Goal: Find specific page/section: Find specific page/section

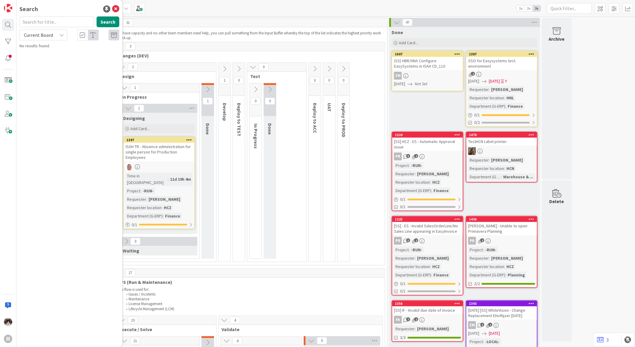
click at [37, 16] on input "text" at bounding box center [56, 21] width 75 height 11
type input "1176"
click at [59, 53] on span "(SS) W11 - IT Validation AEOS/Keesing" at bounding box center [75, 52] width 67 height 5
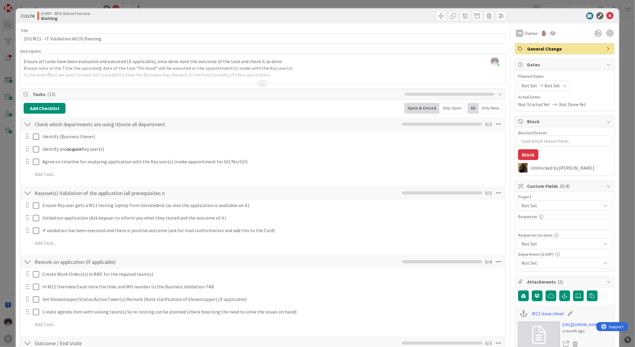
click at [554, 207] on span "Not Set" at bounding box center [560, 205] width 77 height 8
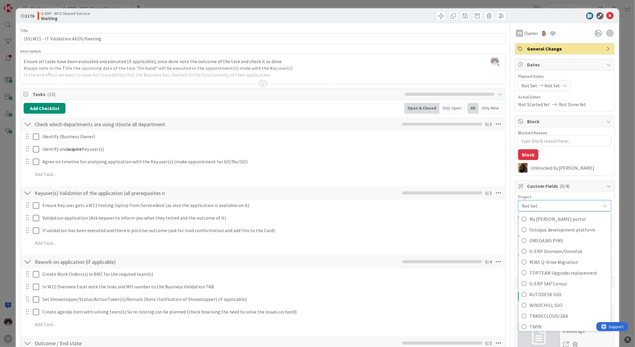
scroll to position [381, 0]
click at [553, 315] on span "W11 New Digital Workplace" at bounding box center [569, 312] width 78 height 9
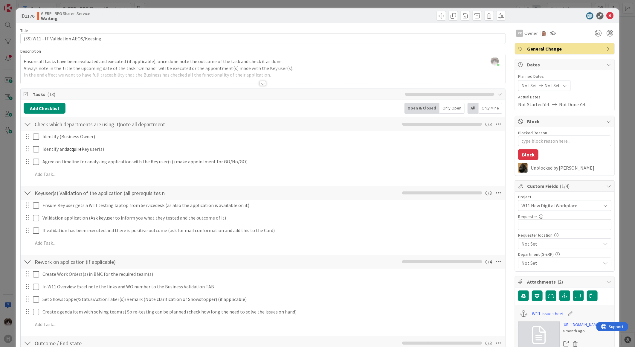
type textarea "x"
click at [539, 229] on input "text" at bounding box center [564, 224] width 93 height 11
type input "Tjardo"
type textarea "x"
type input "Tjardo"
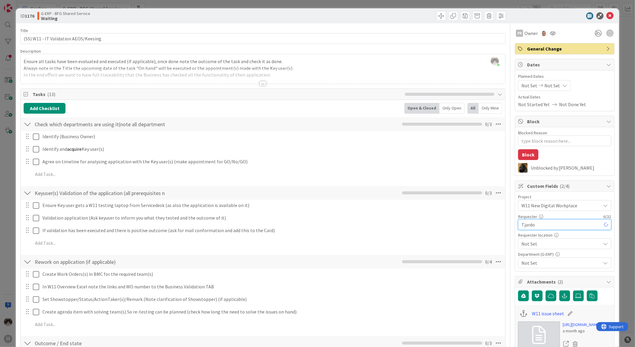
type textarea "x"
click at [556, 227] on input "Tjardo" at bounding box center [564, 224] width 93 height 11
type input "[PERSON_NAME]"
type textarea "x"
type input "[PERSON_NAME]"
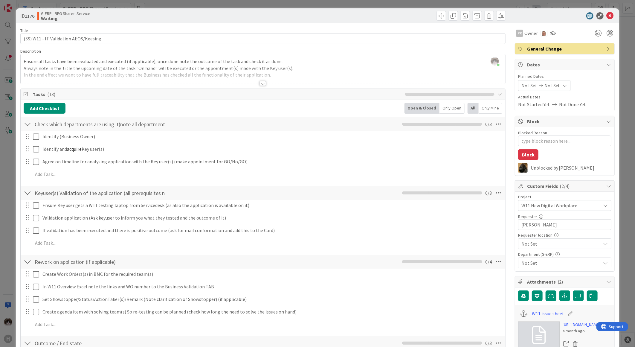
click at [554, 210] on span "Not Set" at bounding box center [560, 205] width 77 height 8
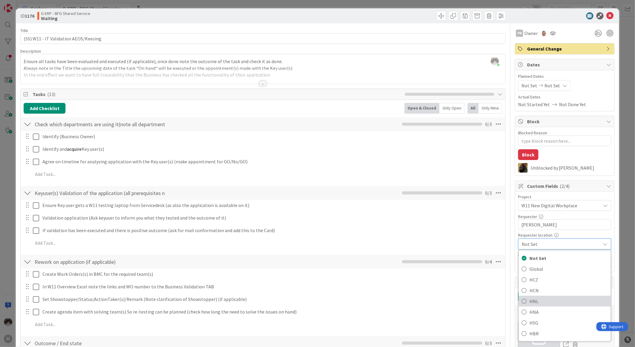
click at [548, 299] on span "HNL" at bounding box center [569, 301] width 78 height 9
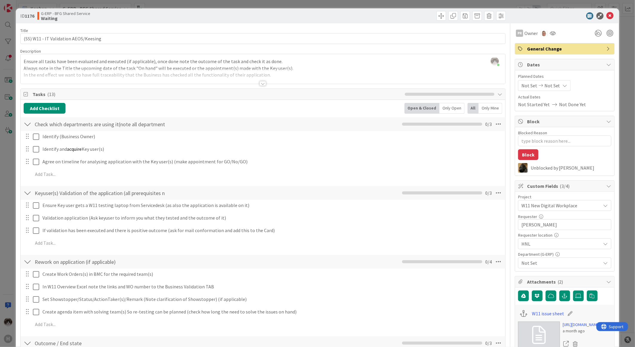
click at [554, 266] on span "Not Set" at bounding box center [562, 262] width 80 height 7
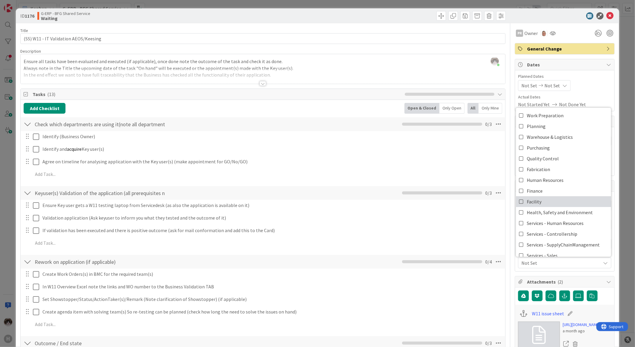
click at [529, 206] on span "Facility" at bounding box center [534, 201] width 15 height 9
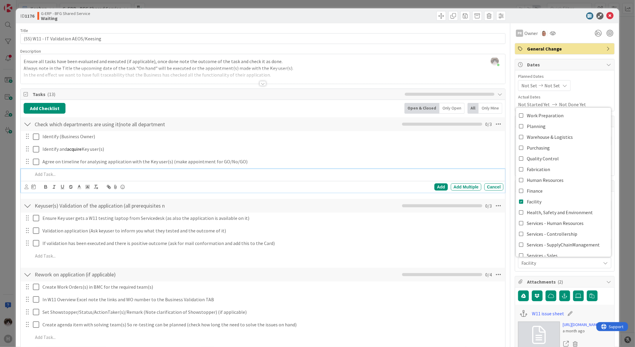
type textarea "x"
click at [447, 174] on p at bounding box center [267, 174] width 469 height 7
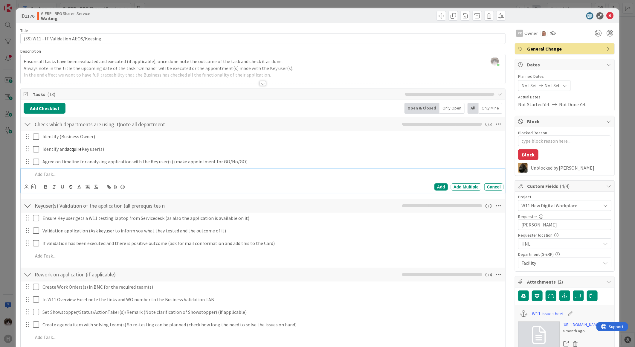
click at [609, 13] on icon at bounding box center [610, 15] width 7 height 7
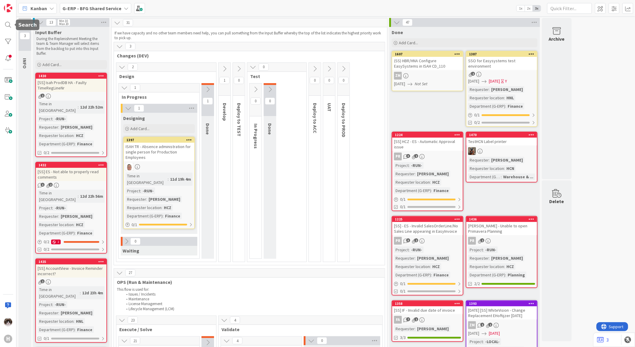
drag, startPoint x: 9, startPoint y: 19, endPoint x: 31, endPoint y: 29, distance: 23.8
click at [9, 19] on div at bounding box center [8, 25] width 12 height 12
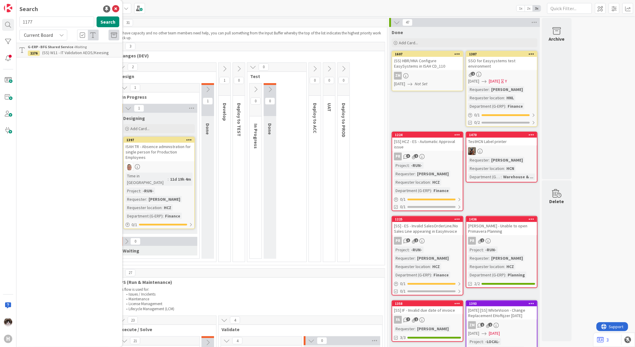
type input "1177"
click at [64, 46] on b "G-ERP - BFG Shared Service ›" at bounding box center [51, 47] width 47 height 4
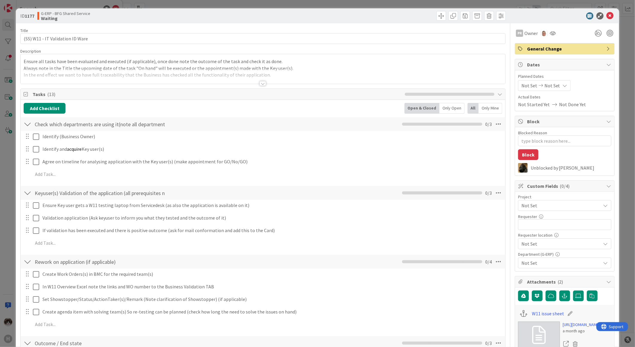
click at [555, 205] on span "Not Set" at bounding box center [560, 205] width 77 height 8
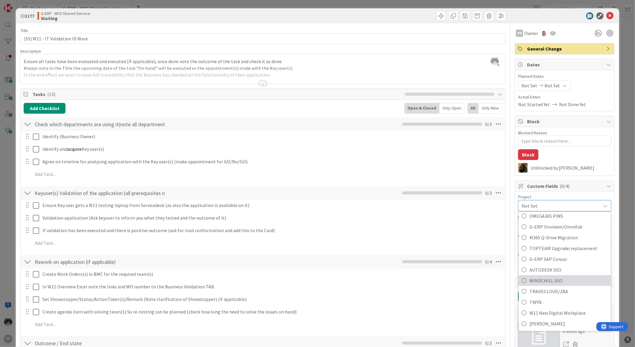
scroll to position [66, 0]
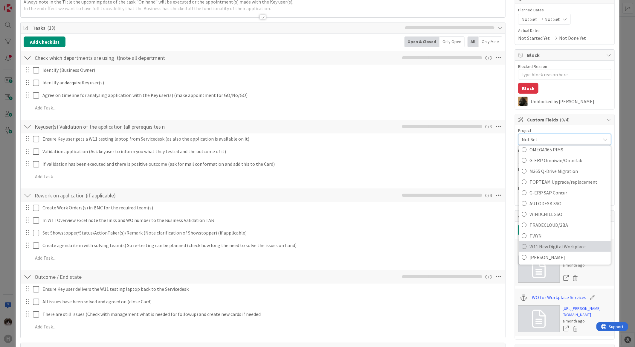
click at [553, 244] on span "W11 New Digital Workplace" at bounding box center [569, 246] width 78 height 9
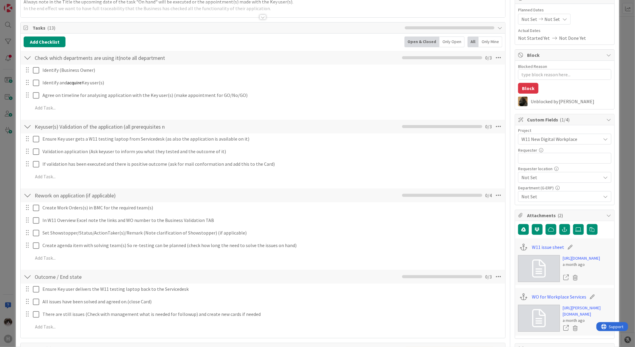
type textarea "x"
click at [556, 163] on input "text" at bounding box center [564, 158] width 93 height 11
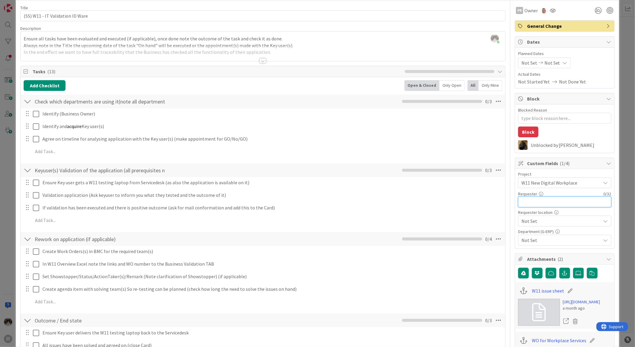
scroll to position [0, 0]
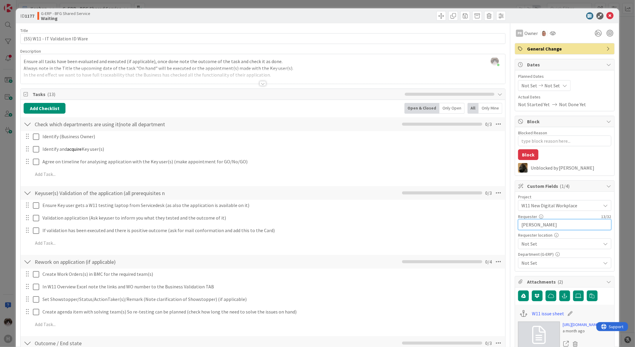
type input "[PERSON_NAME]"
type textarea "x"
type input "[PERSON_NAME]"
click at [552, 210] on span "Not Set" at bounding box center [560, 205] width 77 height 8
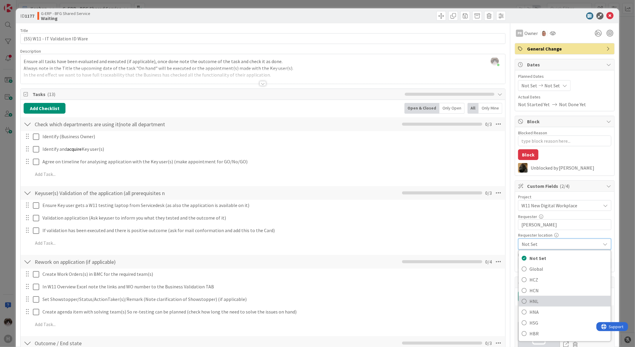
drag, startPoint x: 538, startPoint y: 300, endPoint x: 540, endPoint y: 285, distance: 15.4
click at [538, 300] on span "HNL" at bounding box center [569, 301] width 78 height 9
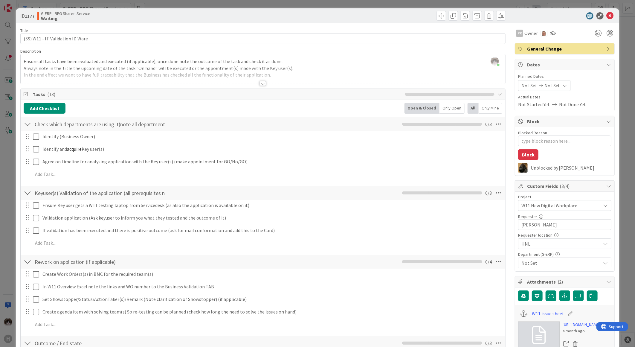
click at [553, 259] on span "Not Set" at bounding box center [562, 262] width 80 height 7
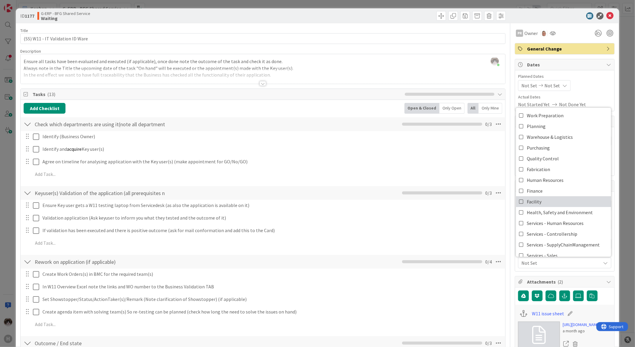
click at [546, 198] on link "Facility" at bounding box center [563, 201] width 95 height 11
type textarea "x"
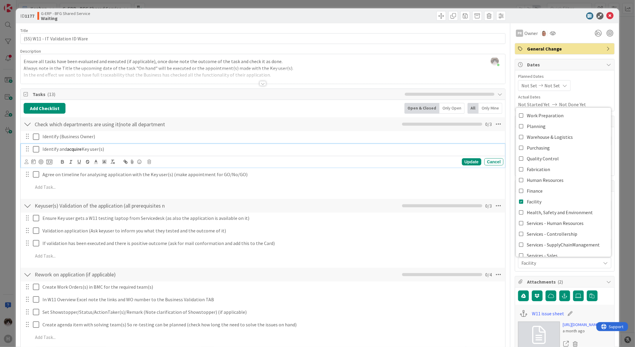
click at [435, 150] on p "Identify and acquire Key user(s)" at bounding box center [271, 149] width 459 height 7
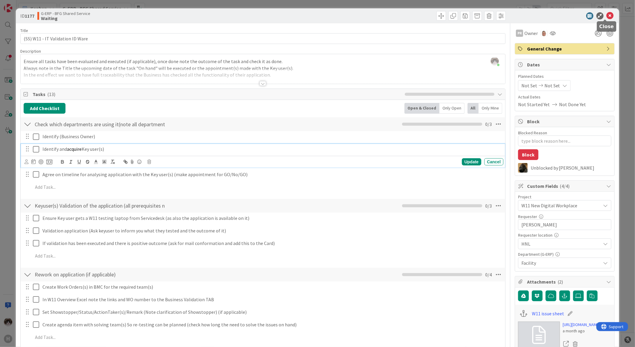
click at [607, 17] on icon at bounding box center [610, 15] width 7 height 7
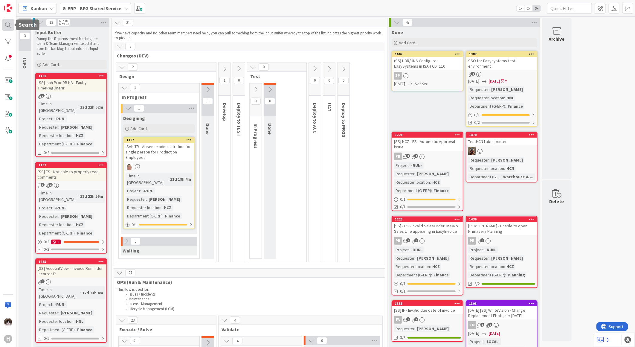
click at [10, 22] on div at bounding box center [8, 25] width 12 height 12
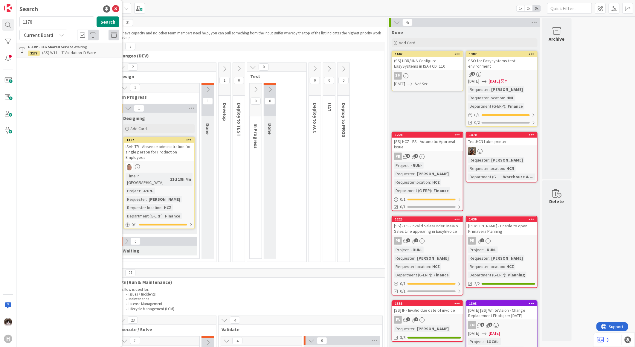
type input "1178"
click at [93, 58] on p "[SS) AccountView - Supplier not exported from [GEOGRAPHIC_DATA]" at bounding box center [74, 56] width 92 height 13
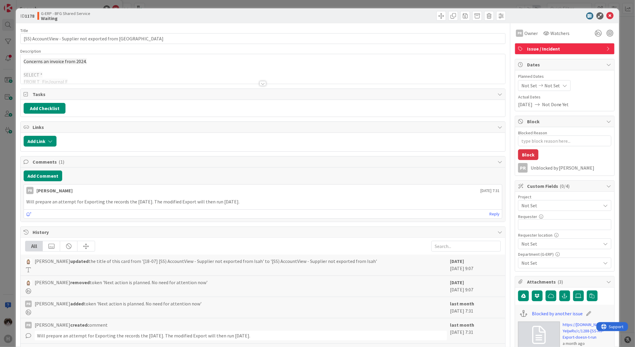
click at [542, 206] on span "Not Set" at bounding box center [560, 205] width 77 height 8
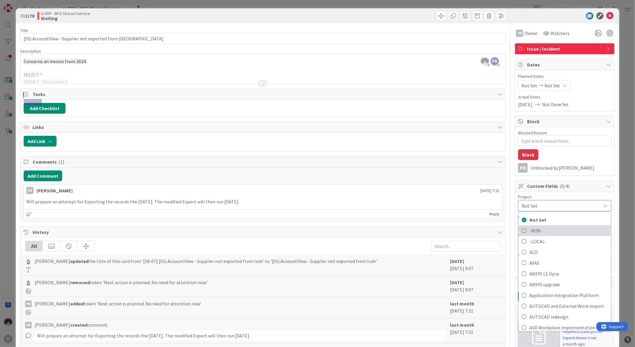
click at [550, 231] on span "-RUN-" at bounding box center [569, 230] width 78 height 9
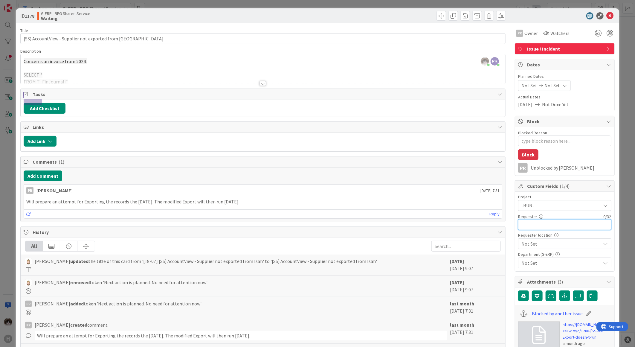
click at [541, 226] on input "text" at bounding box center [564, 224] width 93 height 11
click at [264, 82] on div at bounding box center [263, 76] width 485 height 15
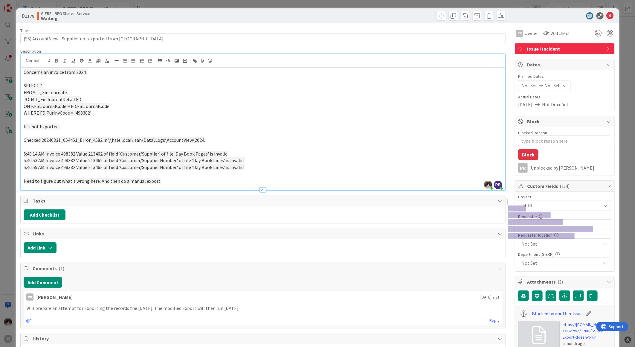
click at [378, 194] on div "Title 50 / 128 [SS) AccountView - Supplier not exported from [GEOGRAPHIC_DATA] …" at bounding box center [263, 334] width 486 height 623
click at [561, 229] on input "text" at bounding box center [564, 224] width 93 height 11
click at [576, 210] on span "Not Set" at bounding box center [560, 205] width 77 height 8
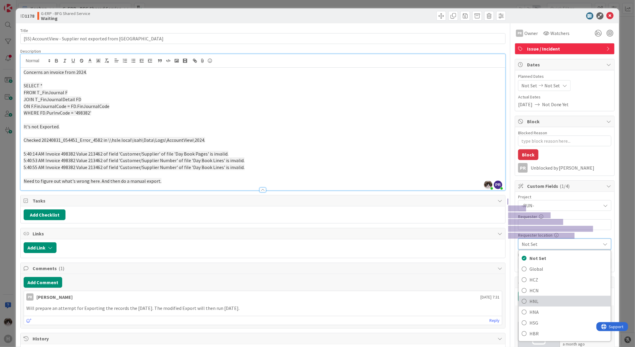
drag, startPoint x: 545, startPoint y: 300, endPoint x: 545, endPoint y: 294, distance: 6.6
click at [545, 300] on span "HNL" at bounding box center [569, 301] width 78 height 9
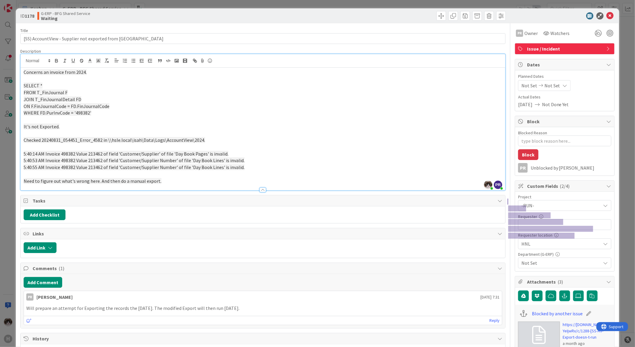
click at [552, 265] on span "Not Set" at bounding box center [562, 262] width 80 height 7
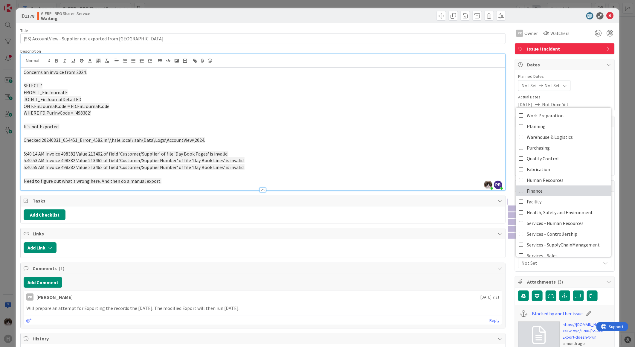
click at [537, 189] on span "Finance" at bounding box center [535, 190] width 16 height 9
type textarea "x"
click at [607, 16] on icon at bounding box center [610, 15] width 7 height 7
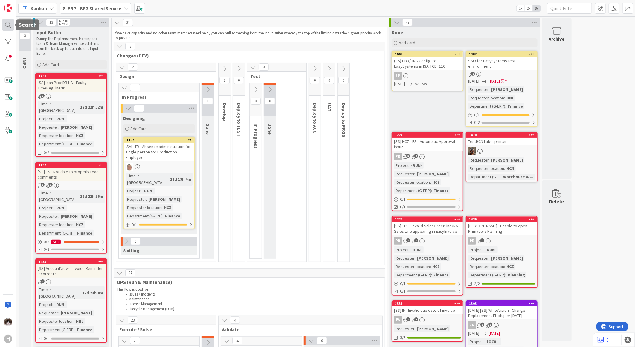
click at [9, 22] on div at bounding box center [8, 25] width 12 height 12
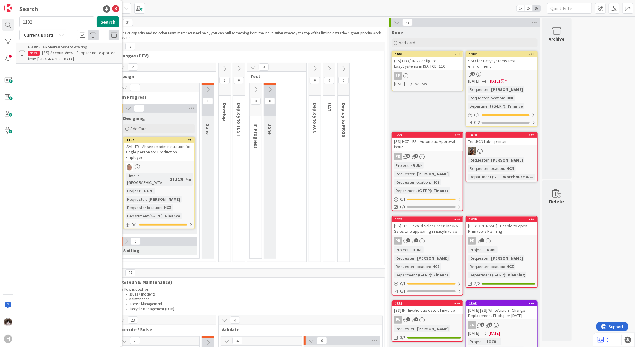
type input "1182"
click at [83, 56] on link "G-ERP - BFG Shared Service › Input Buffer 1182 Missing production files" at bounding box center [69, 50] width 106 height 15
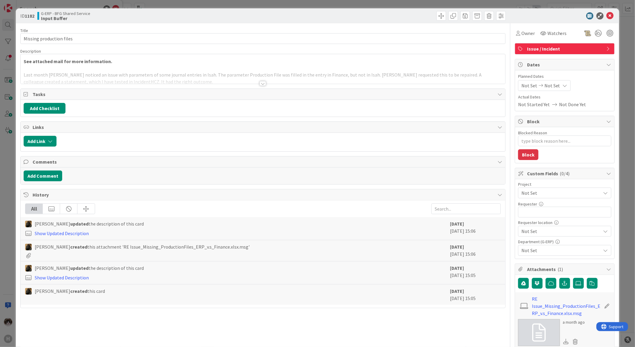
click at [544, 192] on span "Not Set" at bounding box center [560, 193] width 77 height 8
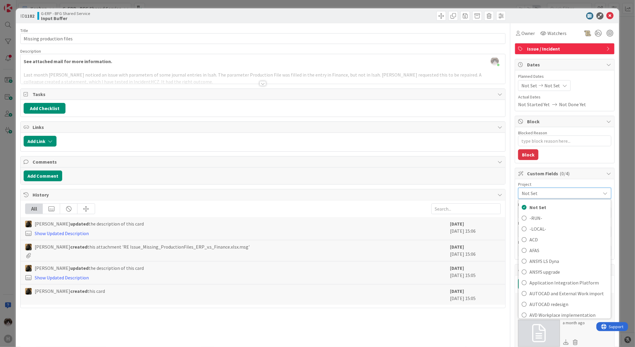
click at [261, 83] on div at bounding box center [263, 83] width 7 height 5
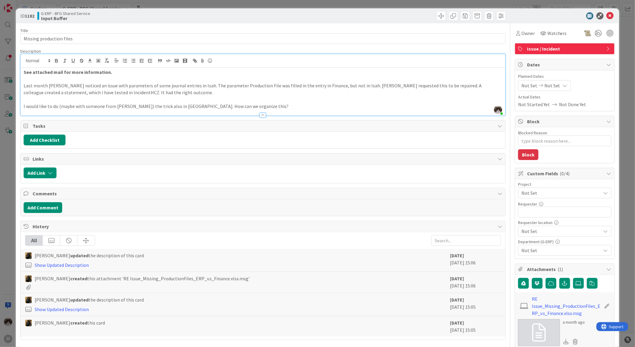
click at [546, 195] on span "Not Set" at bounding box center [560, 193] width 77 height 8
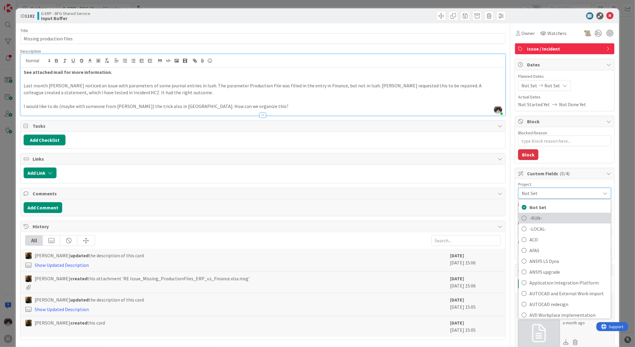
click at [540, 220] on span "-RUN-" at bounding box center [569, 218] width 78 height 9
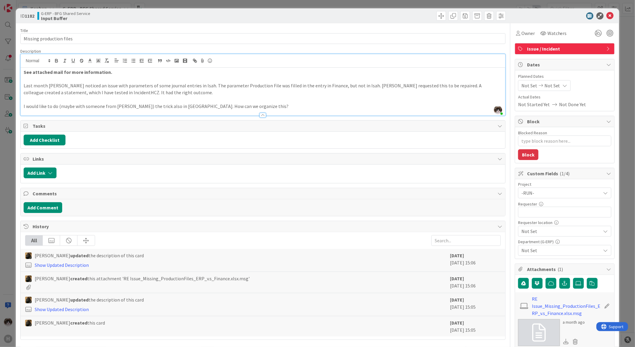
type textarea "x"
click at [554, 214] on input "text" at bounding box center [564, 212] width 93 height 11
type input "[PERSON_NAME]"
type textarea "x"
type input "[PERSON_NAME]"
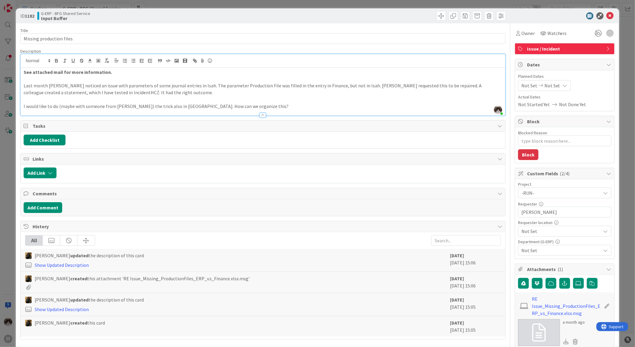
click at [564, 197] on span "Not Set" at bounding box center [560, 193] width 77 height 8
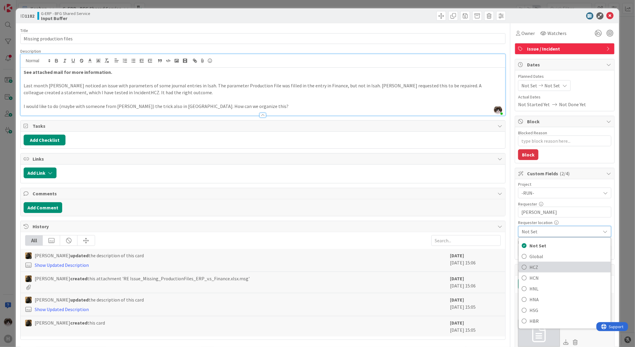
click at [546, 271] on span "HCZ" at bounding box center [569, 267] width 78 height 9
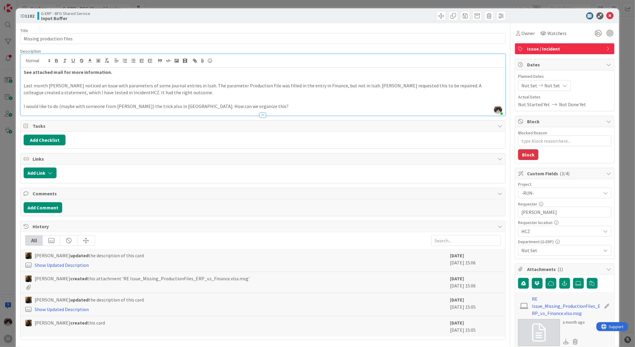
click at [562, 247] on div "Not Set" at bounding box center [564, 250] width 93 height 11
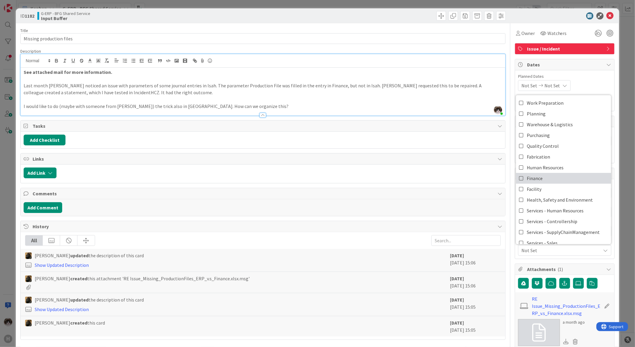
click at [548, 183] on link "Finance" at bounding box center [563, 178] width 95 height 11
type textarea "x"
click at [607, 15] on icon at bounding box center [610, 15] width 7 height 7
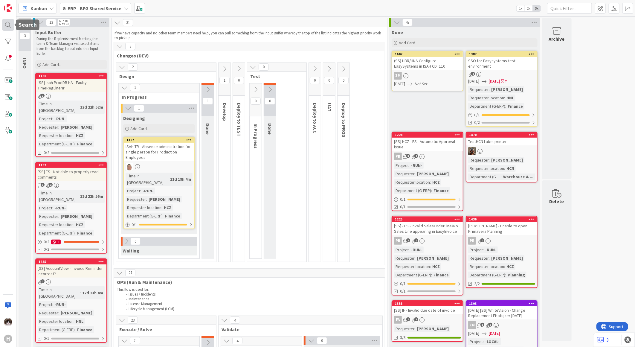
click at [7, 25] on div at bounding box center [8, 25] width 12 height 12
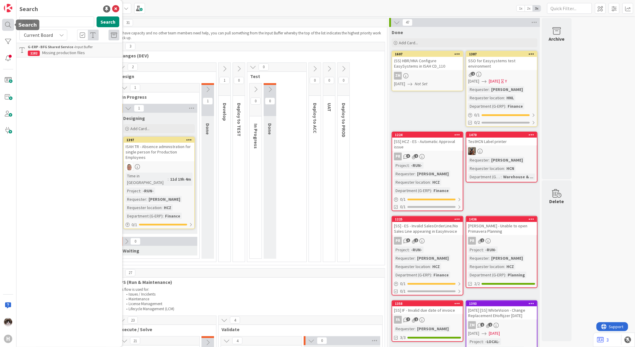
type input "1219"
click at [41, 50] on p "HCN| Fails to add attachment sometimes" at bounding box center [74, 53] width 92 height 6
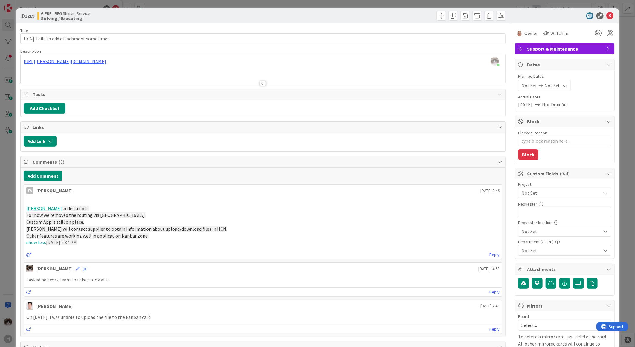
click at [532, 191] on span "Not Set" at bounding box center [560, 193] width 77 height 8
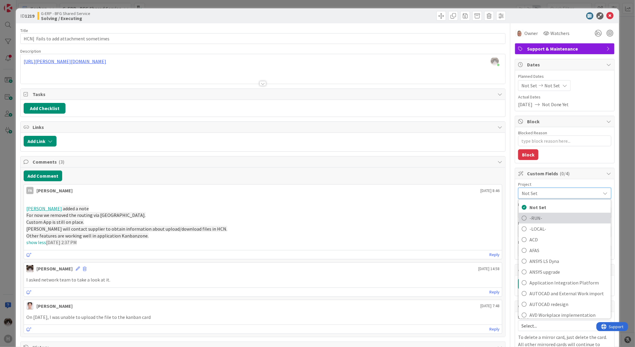
click at [542, 217] on span "-RUN-" at bounding box center [569, 218] width 78 height 9
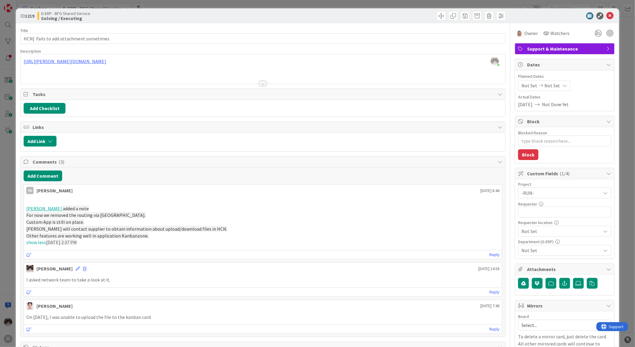
type textarea "x"
click at [567, 214] on input "text" at bounding box center [564, 212] width 93 height 11
type input "[PERSON_NAME]"
type textarea "x"
type input "[PERSON_NAME] Dijk"
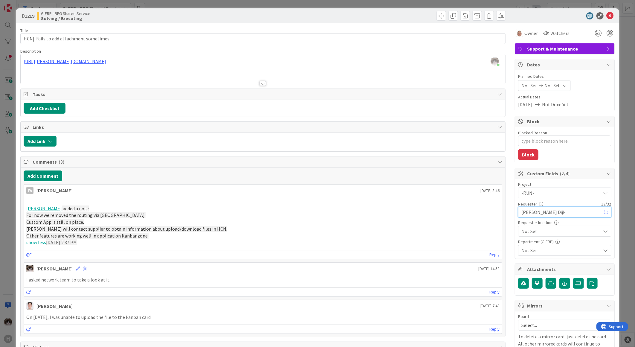
type textarea "x"
type input "[PERSON_NAME]"
type textarea "x"
type input "[PERSON_NAME]"
click at [563, 197] on span "Not Set" at bounding box center [560, 193] width 77 height 8
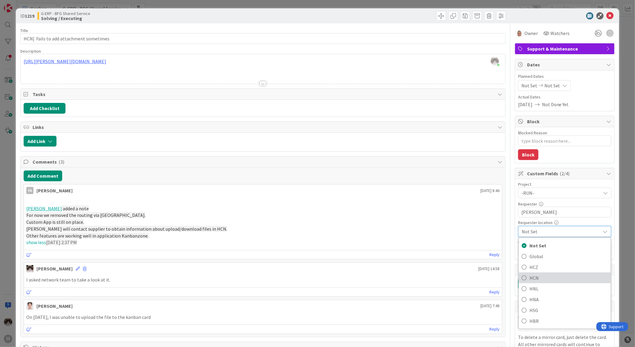
click at [558, 275] on span "HCN" at bounding box center [569, 277] width 78 height 9
click at [549, 253] on span "Not Set" at bounding box center [562, 250] width 80 height 7
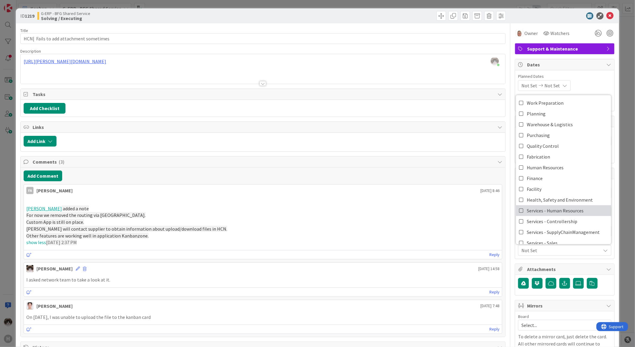
scroll to position [49, 0]
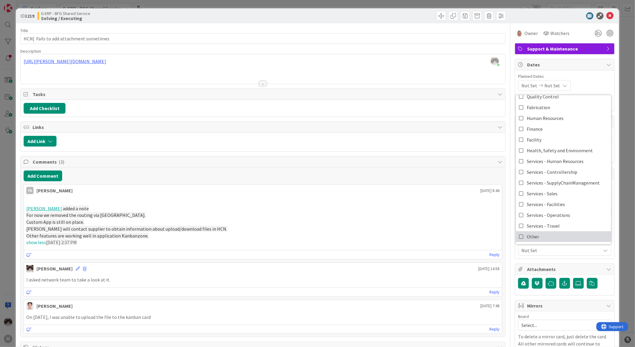
click at [542, 238] on link "Other" at bounding box center [563, 236] width 95 height 11
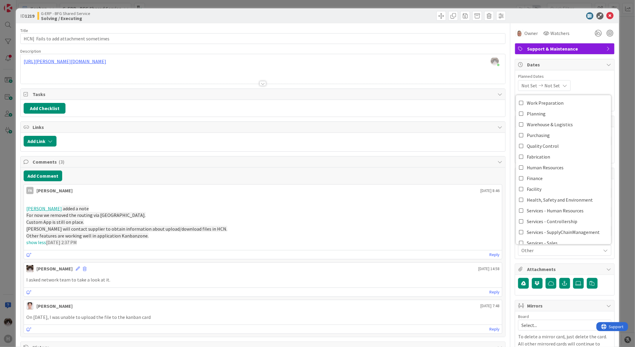
click at [574, 53] on div "Support & Maintenance" at bounding box center [564, 48] width 99 height 11
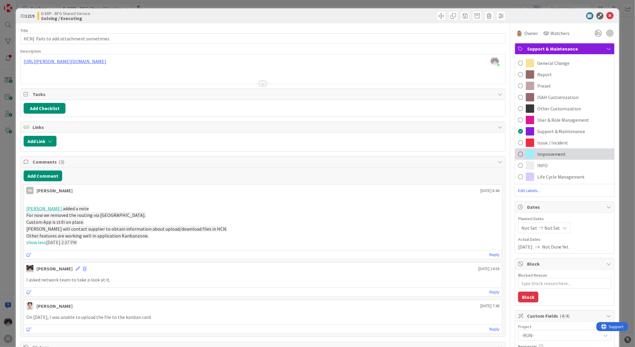
click at [556, 150] on div "Improvement" at bounding box center [564, 153] width 99 height 11
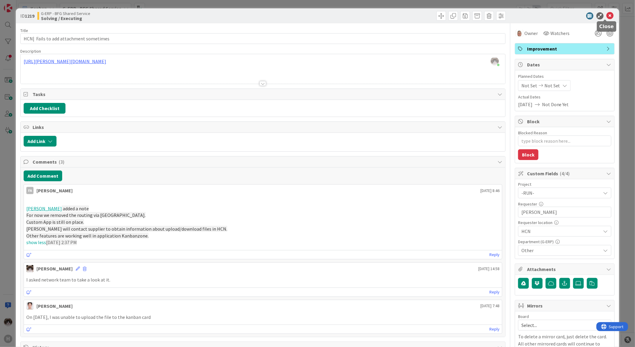
click at [607, 16] on icon at bounding box center [610, 15] width 7 height 7
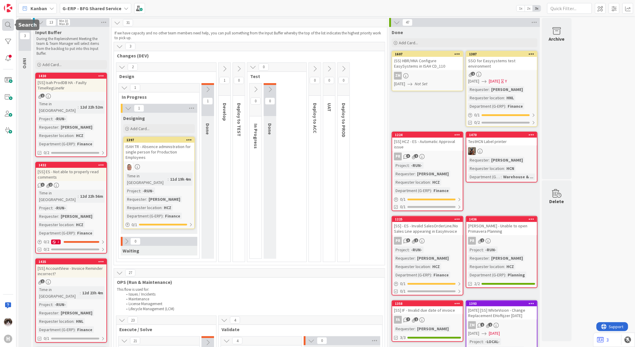
click at [9, 22] on div at bounding box center [8, 25] width 12 height 12
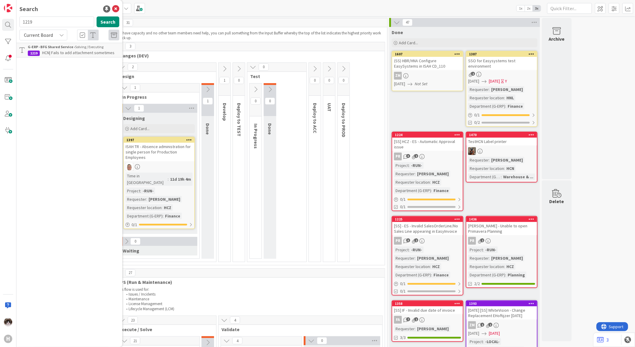
click at [77, 57] on link "G-ERP - BFG Shared Service › Solving / Executing 1219 HCN| Fails to add attachm…" at bounding box center [69, 50] width 106 height 15
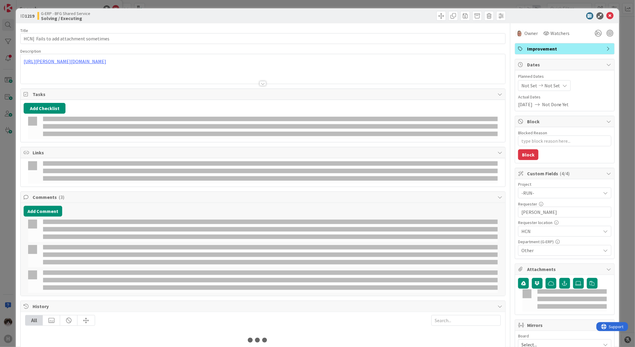
type textarea "x"
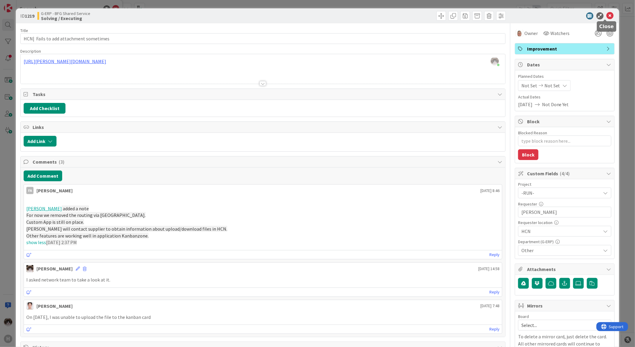
click at [608, 18] on icon at bounding box center [610, 15] width 7 height 7
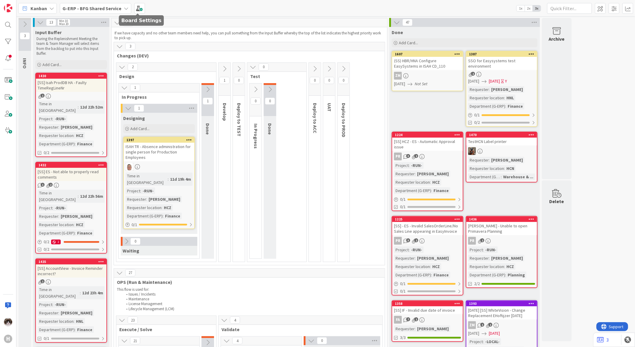
click at [0, 25] on html "H Kanban G-ERP - BFG Shared Service 1x 2x 3x 3 INFO This column can be used for…" at bounding box center [317, 173] width 635 height 347
click at [4, 28] on div at bounding box center [8, 25] width 12 height 12
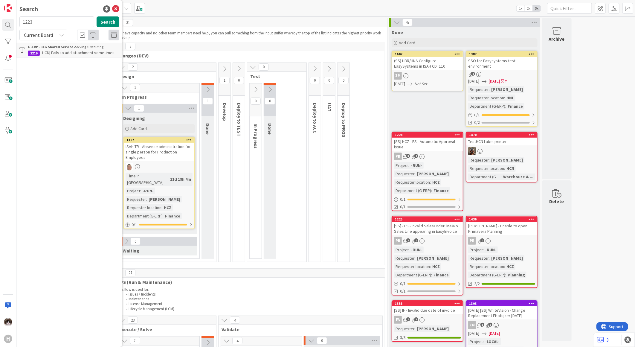
type input "1223"
click at [71, 56] on p "[SS] HCZ EasySystems - Can't see OrderLines" at bounding box center [74, 56] width 92 height 13
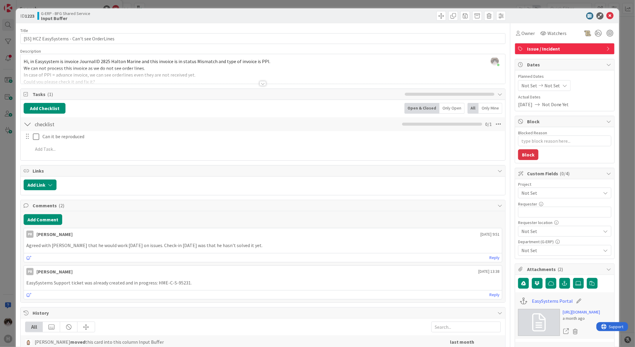
click at [261, 85] on div at bounding box center [263, 83] width 7 height 5
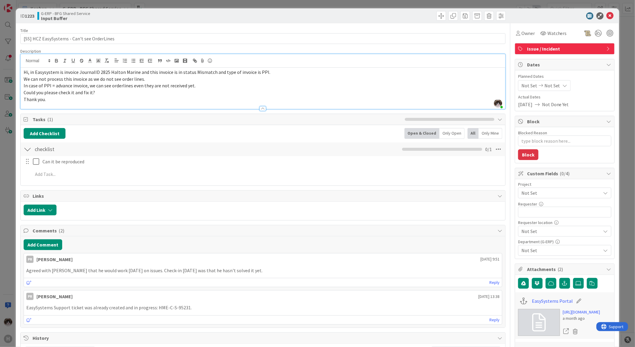
click at [549, 193] on span "Not Set" at bounding box center [560, 193] width 77 height 8
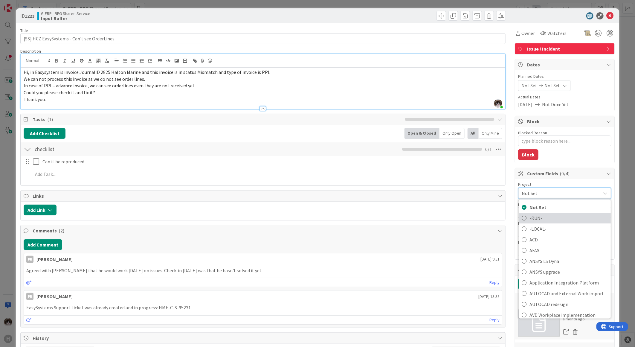
click at [552, 219] on span "-RUN-" at bounding box center [569, 218] width 78 height 9
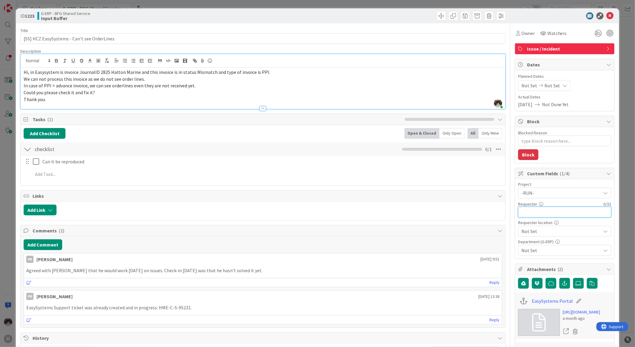
click at [538, 215] on input "text" at bounding box center [564, 212] width 93 height 11
click at [540, 197] on span "Not Set" at bounding box center [560, 193] width 77 height 8
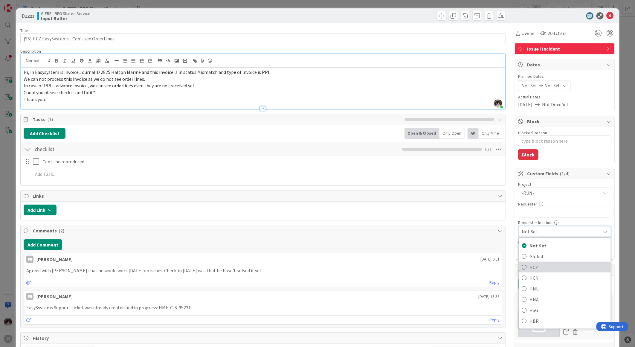
click at [542, 268] on span "HCZ" at bounding box center [569, 267] width 78 height 9
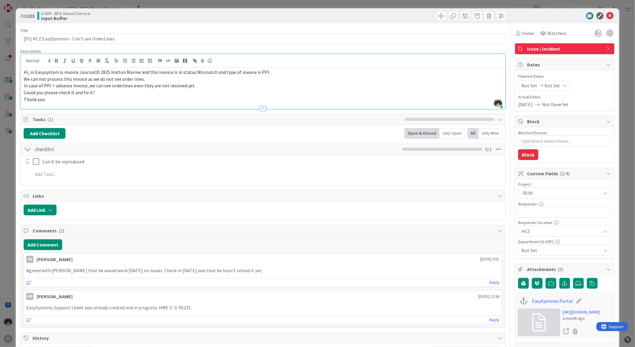
click at [549, 251] on span "Not Set" at bounding box center [562, 250] width 80 height 7
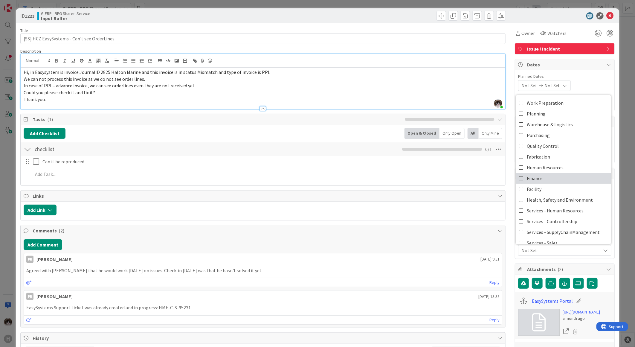
click at [548, 180] on link "Finance" at bounding box center [563, 178] width 95 height 11
type textarea "x"
click at [607, 16] on icon at bounding box center [610, 15] width 7 height 7
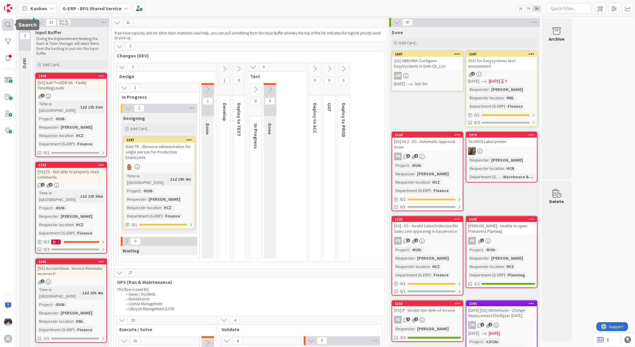
click at [10, 21] on div at bounding box center [8, 25] width 12 height 12
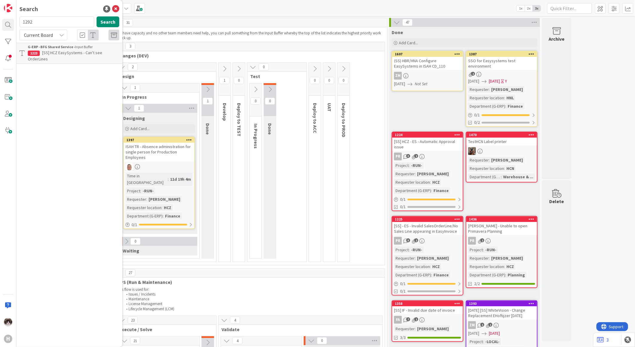
type input "1292"
click at [74, 49] on div "G-ERP - BFG Shared Service › Waiting" at bounding box center [74, 46] width 92 height 5
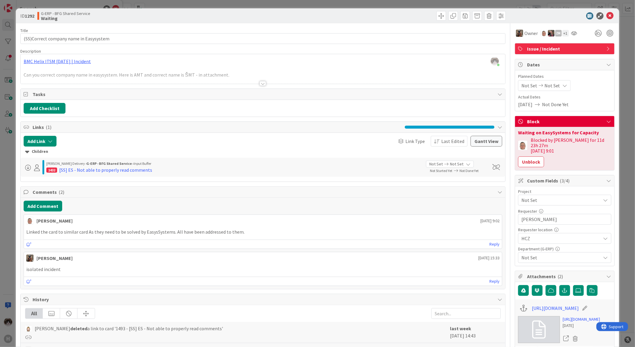
click at [260, 83] on div at bounding box center [263, 83] width 7 height 5
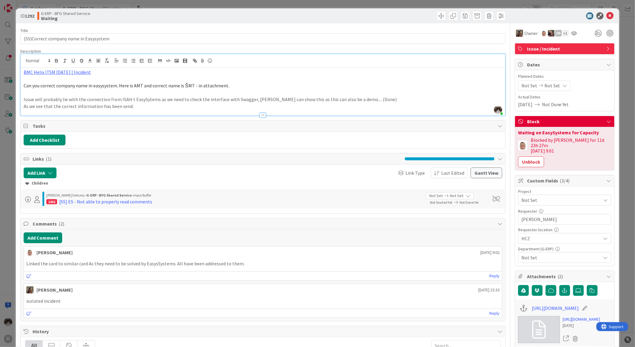
click at [541, 196] on span "Not Set" at bounding box center [560, 200] width 77 height 8
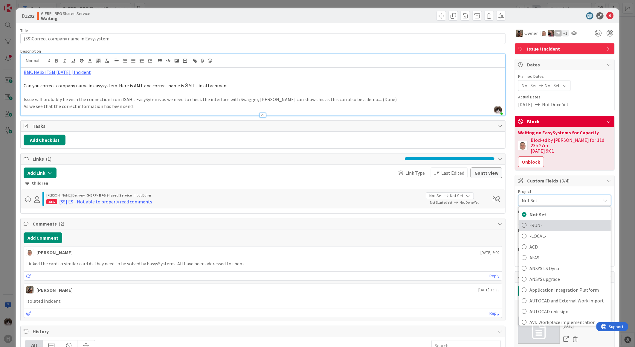
click at [538, 221] on span "-RUN-" at bounding box center [569, 225] width 78 height 9
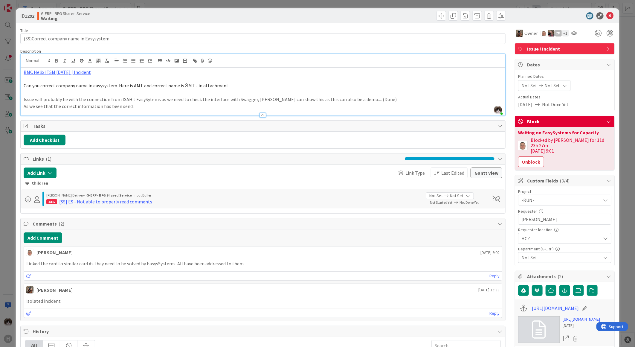
click at [555, 254] on span "Not Set" at bounding box center [562, 257] width 80 height 7
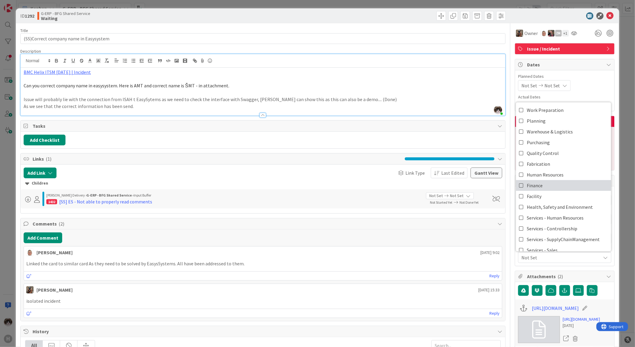
click at [533, 181] on span "Finance" at bounding box center [535, 185] width 16 height 9
click at [607, 17] on icon at bounding box center [610, 15] width 7 height 7
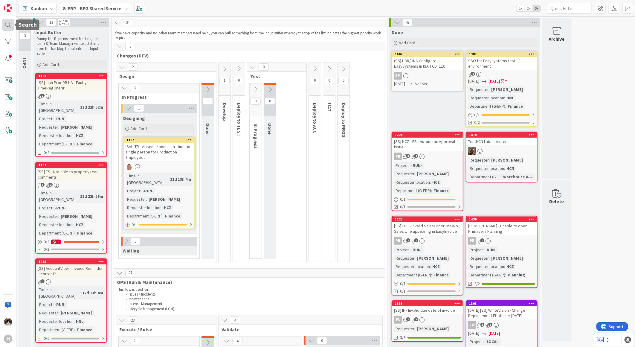
click at [5, 21] on div at bounding box center [8, 25] width 12 height 12
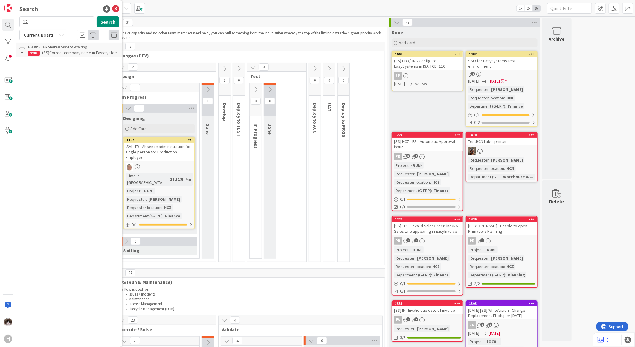
type input "1"
type input "1380"
click at [64, 54] on span "(SS) HNL Configure EasySystems in ISAH CD_110" at bounding box center [71, 56] width 86 height 12
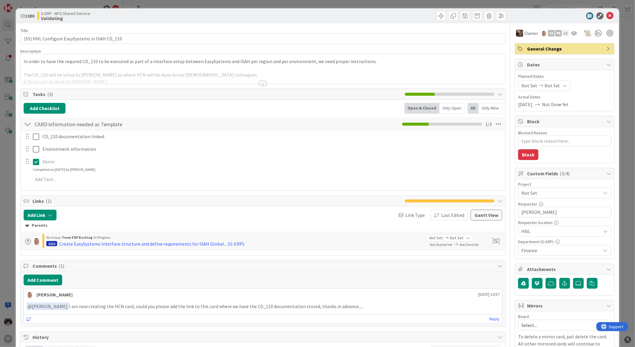
click at [547, 193] on span "Not Set" at bounding box center [560, 193] width 77 height 8
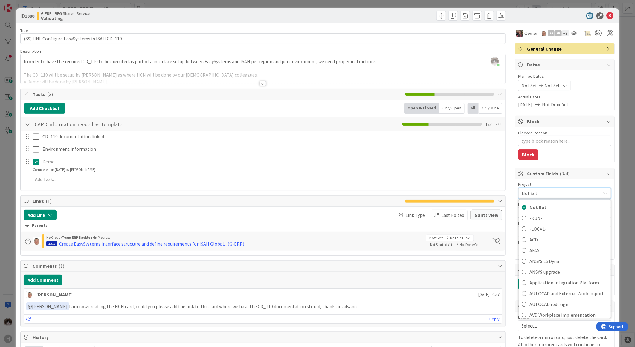
click at [547, 193] on span "Not Set" at bounding box center [560, 193] width 76 height 8
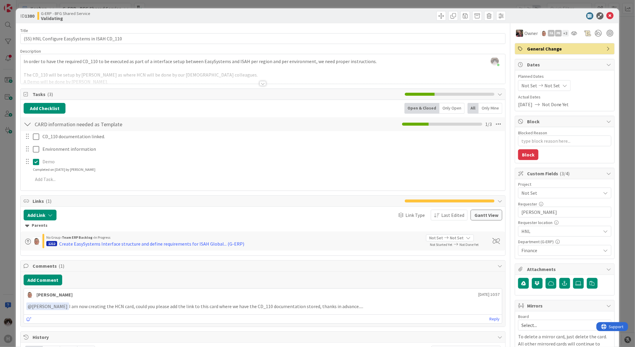
click at [547, 193] on span "Not Set" at bounding box center [560, 193] width 77 height 8
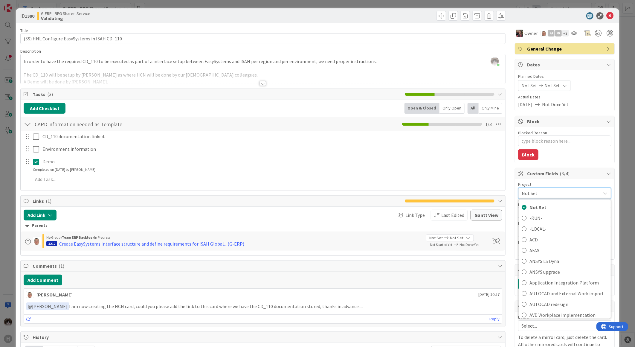
click at [547, 193] on span "Not Set" at bounding box center [560, 193] width 76 height 8
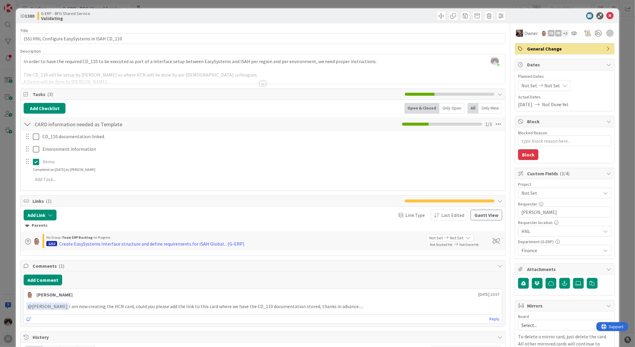
click at [543, 193] on span "Not Set" at bounding box center [560, 193] width 77 height 8
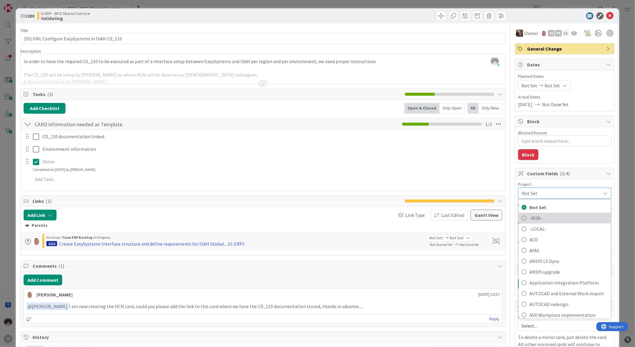
click at [540, 218] on span "-RUN-" at bounding box center [569, 218] width 78 height 9
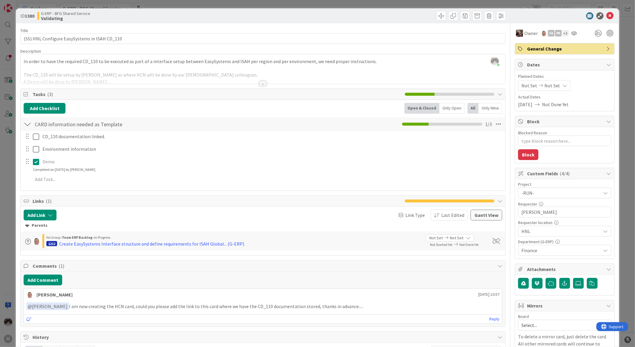
click at [261, 85] on div at bounding box center [263, 83] width 7 height 5
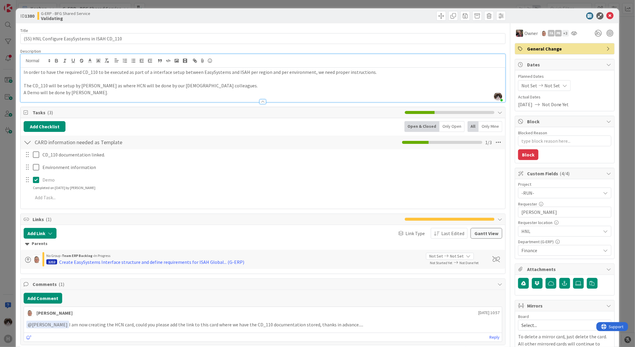
click at [542, 191] on span "-RUN-" at bounding box center [560, 193] width 77 height 8
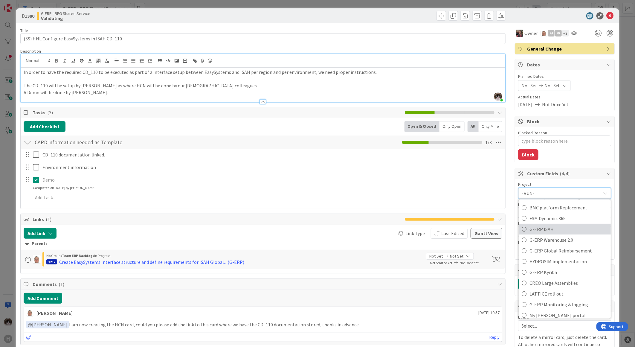
scroll to position [214, 0]
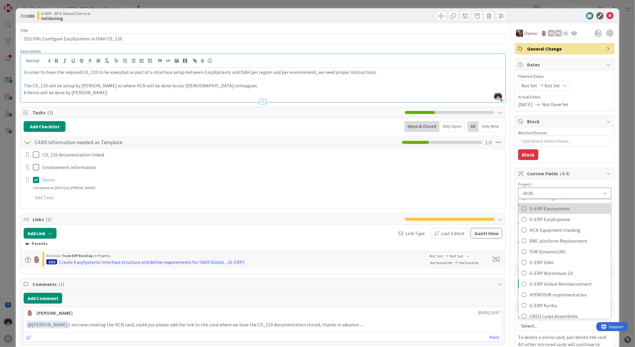
click at [558, 209] on span "G-ERP Easysystems" at bounding box center [569, 208] width 78 height 9
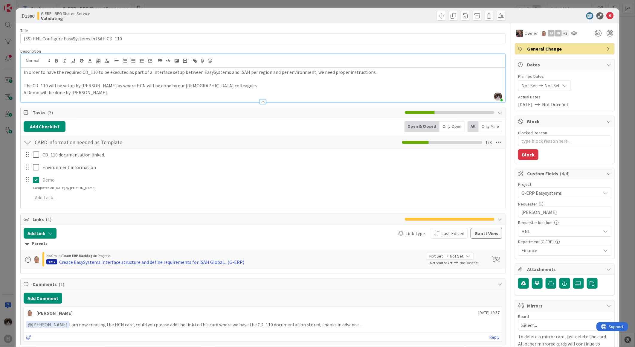
type textarea "x"
click at [607, 14] on icon at bounding box center [610, 15] width 7 height 7
